Goal: Connect with others

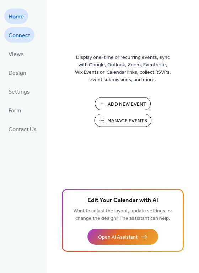
click at [23, 34] on span "Connect" at bounding box center [20, 35] width 22 height 11
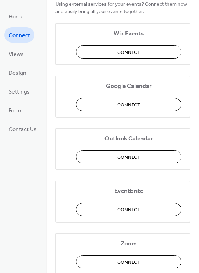
scroll to position [60, 0]
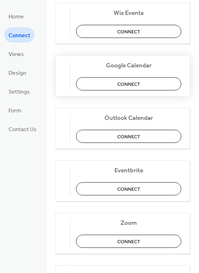
click at [123, 83] on span "Connect" at bounding box center [128, 84] width 23 height 7
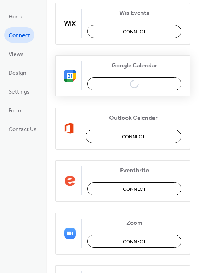
click at [115, 82] on div "Google Calendar Connect" at bounding box center [122, 75] width 135 height 41
click at [124, 66] on span "Google Calendar" at bounding box center [134, 65] width 94 height 7
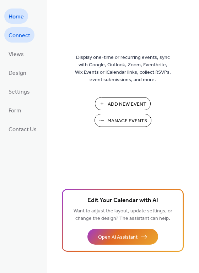
click at [25, 35] on span "Connect" at bounding box center [20, 35] width 22 height 11
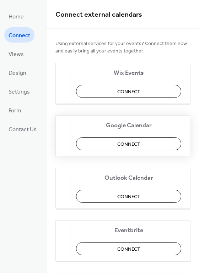
click at [129, 143] on span "Connect" at bounding box center [128, 144] width 23 height 7
